Goal: Use online tool/utility

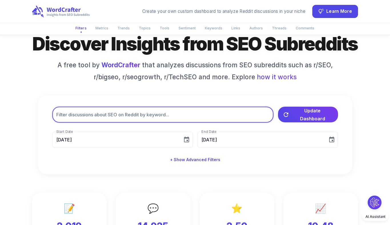
scroll to position [29, 0]
click at [149, 123] on input "text" at bounding box center [162, 115] width 221 height 16
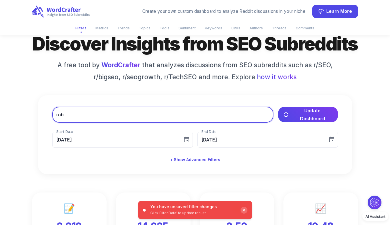
click at [144, 123] on input "rob" at bounding box center [162, 115] width 221 height 16
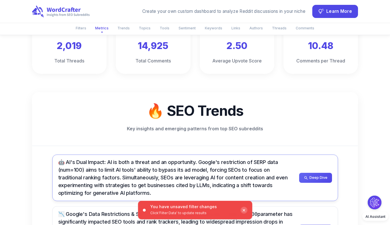
scroll to position [0, 0]
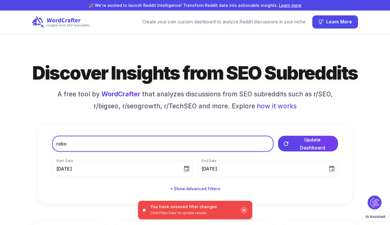
click at [98, 152] on input "robo" at bounding box center [162, 144] width 221 height 16
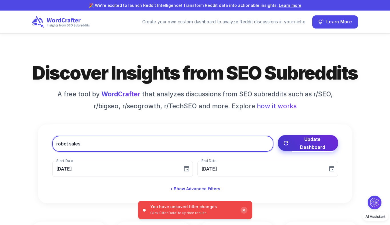
type input "robot sales"
click at [291, 151] on button "Update Dashboard" at bounding box center [308, 143] width 60 height 16
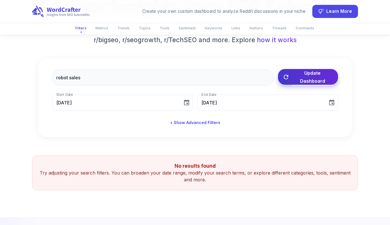
scroll to position [202, 0]
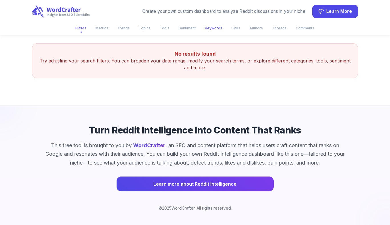
click at [213, 27] on button "Keywords" at bounding box center [213, 27] width 24 height 9
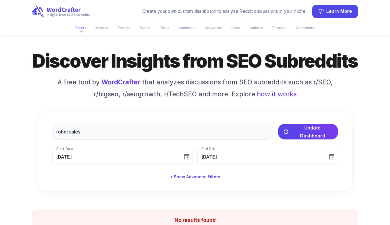
scroll to position [0, 0]
